Goal: Communication & Community: Participate in discussion

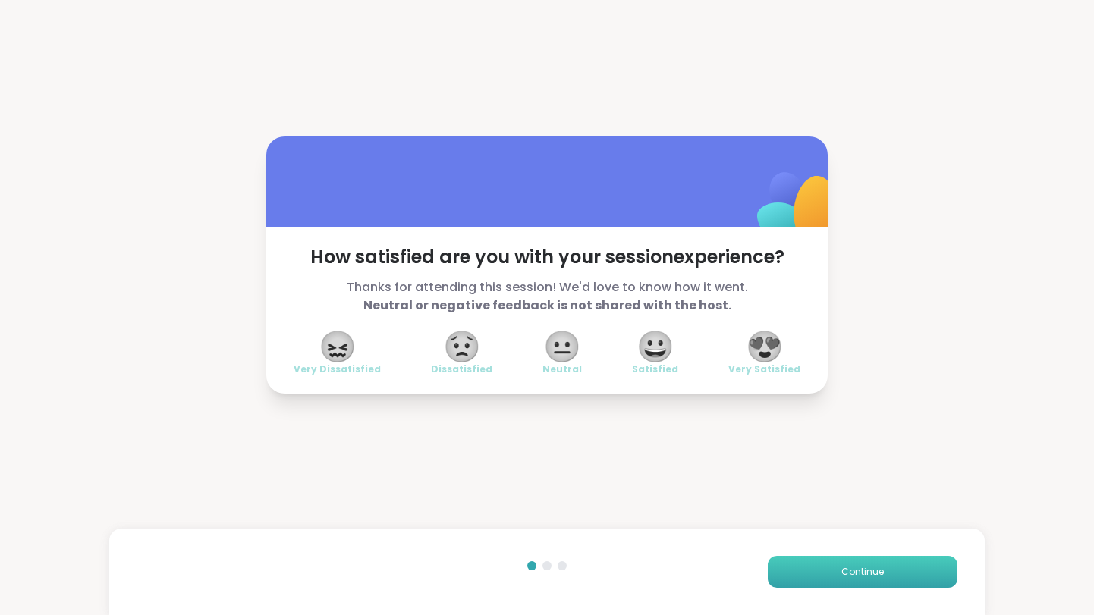
click at [862, 580] on button "Continue" at bounding box center [863, 572] width 190 height 32
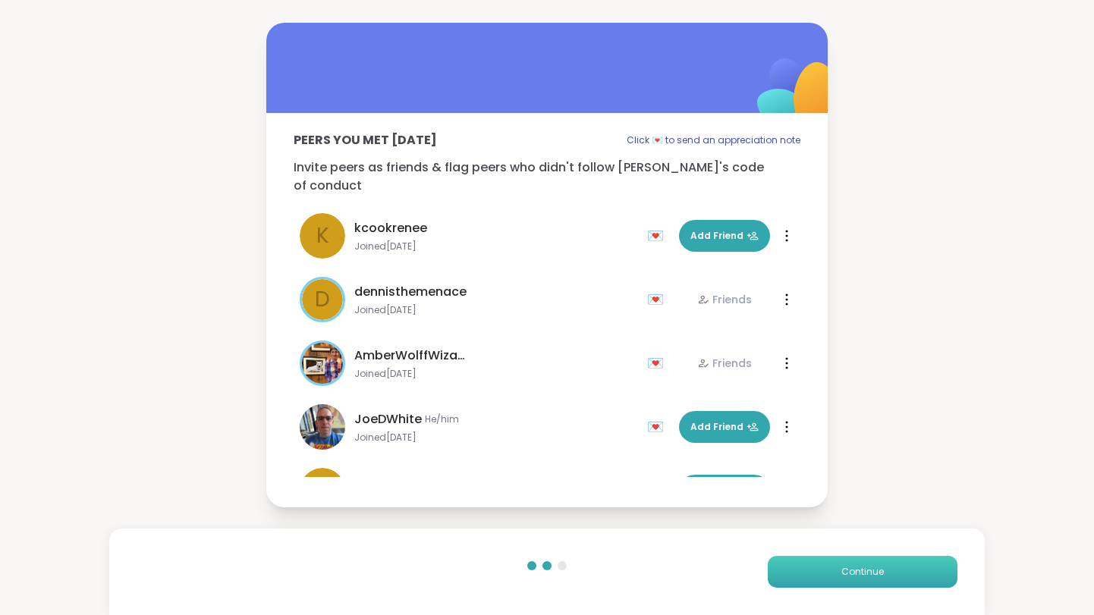
click at [862, 580] on button "Continue" at bounding box center [863, 572] width 190 height 32
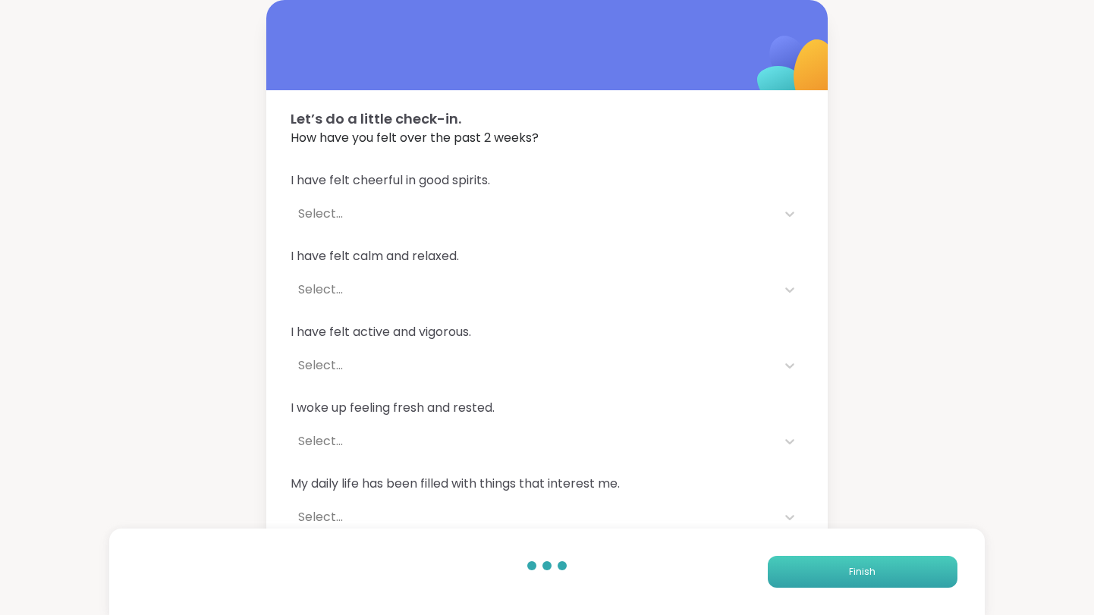
click at [862, 580] on button "Finish" at bounding box center [863, 572] width 190 height 32
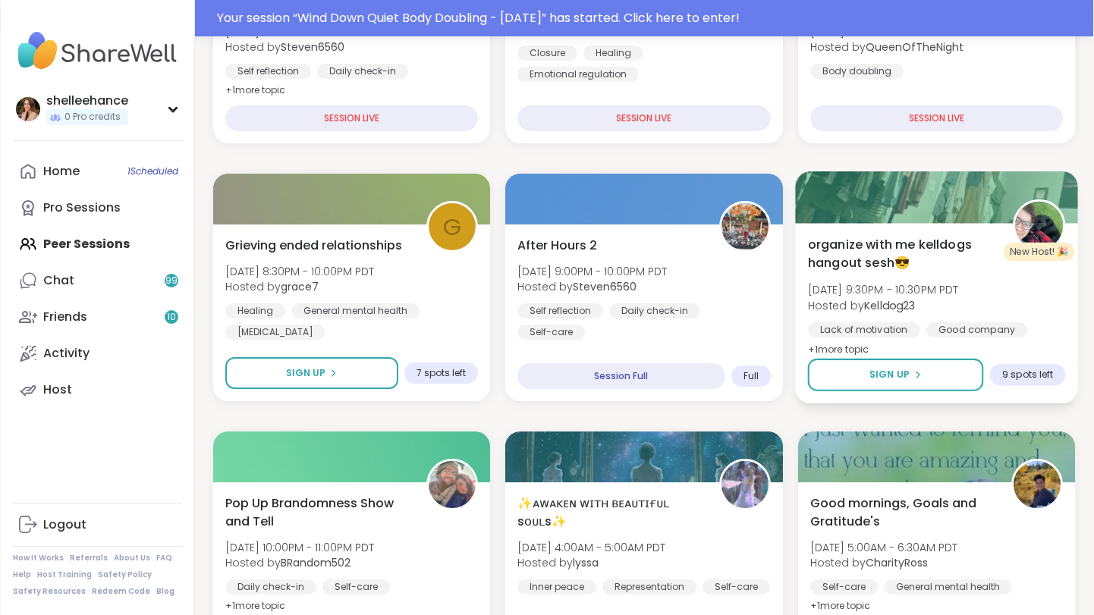
scroll to position [347, 0]
